Goal: Information Seeking & Learning: Learn about a topic

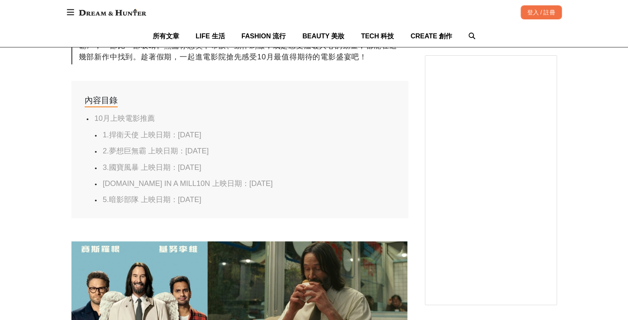
scroll to position [661, 0]
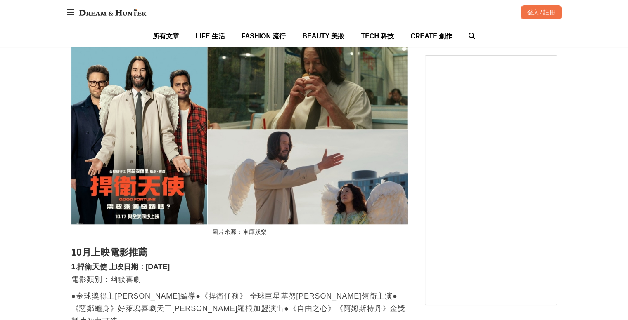
drag, startPoint x: 153, startPoint y: 137, endPoint x: 146, endPoint y: 139, distance: 7.6
drag, startPoint x: 146, startPoint y: 139, endPoint x: 28, endPoint y: 137, distance: 117.3
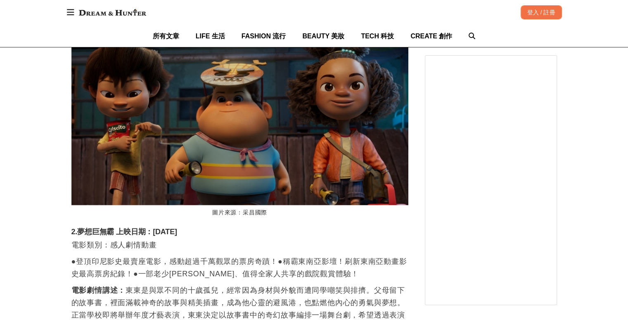
scroll to position [0, 674]
drag, startPoint x: 64, startPoint y: 139, endPoint x: 10, endPoint y: 124, distance: 55.7
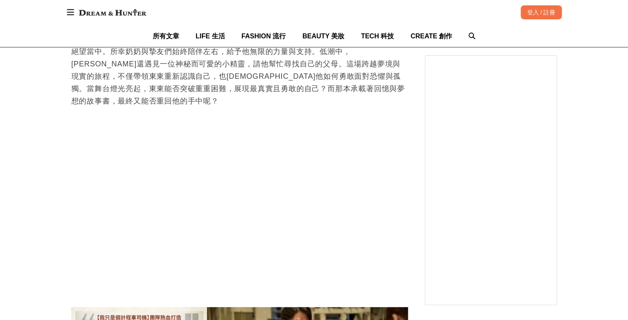
scroll to position [0, 0]
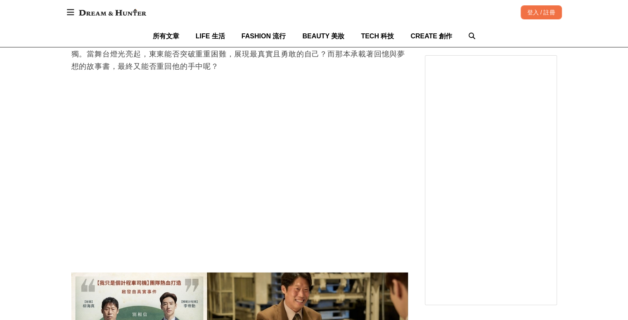
scroll to position [0, 1348]
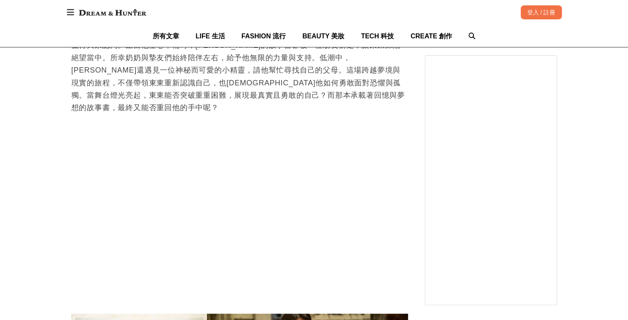
scroll to position [1445, 0]
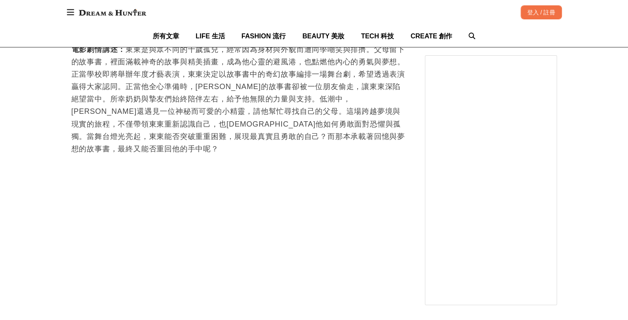
drag, startPoint x: 29, startPoint y: 110, endPoint x: 10, endPoint y: 133, distance: 29.9
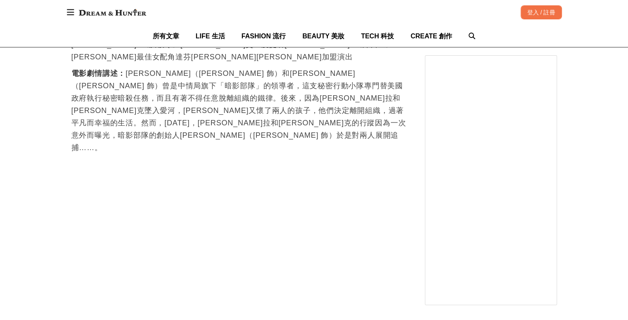
scroll to position [0, 1348]
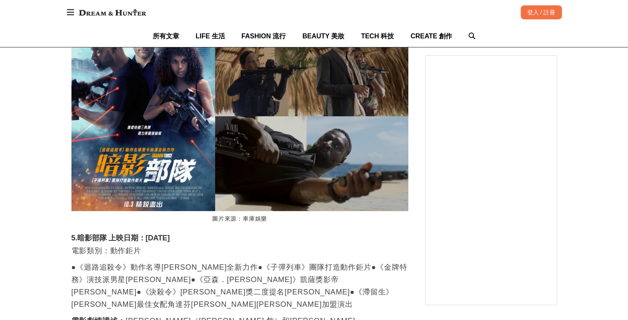
scroll to position [2766, 0]
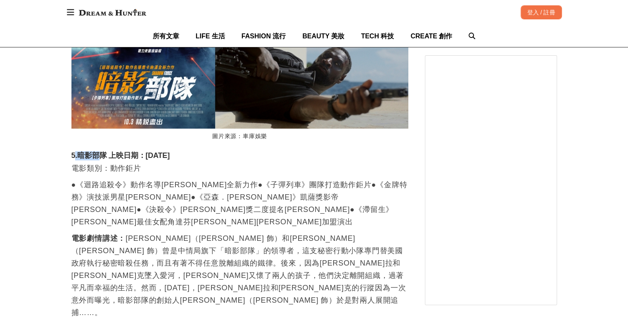
drag, startPoint x: 76, startPoint y: 96, endPoint x: 97, endPoint y: 37, distance: 62.8
click at [98, 152] on h3 "5.暗影部隊 上映日期：[DATE]" at bounding box center [239, 156] width 337 height 9
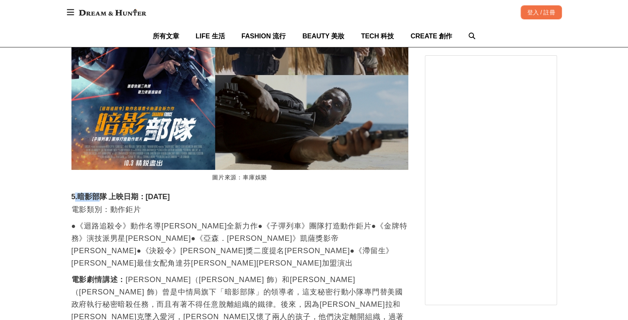
drag, startPoint x: 167, startPoint y: 136, endPoint x: 192, endPoint y: 136, distance: 25.2
click at [192, 193] on h3 "5.暗影部隊 上映日期：[DATE]" at bounding box center [239, 197] width 337 height 9
drag, startPoint x: 4, startPoint y: 137, endPoint x: 115, endPoint y: 149, distance: 111.7
